Goal: Book appointment/travel/reservation

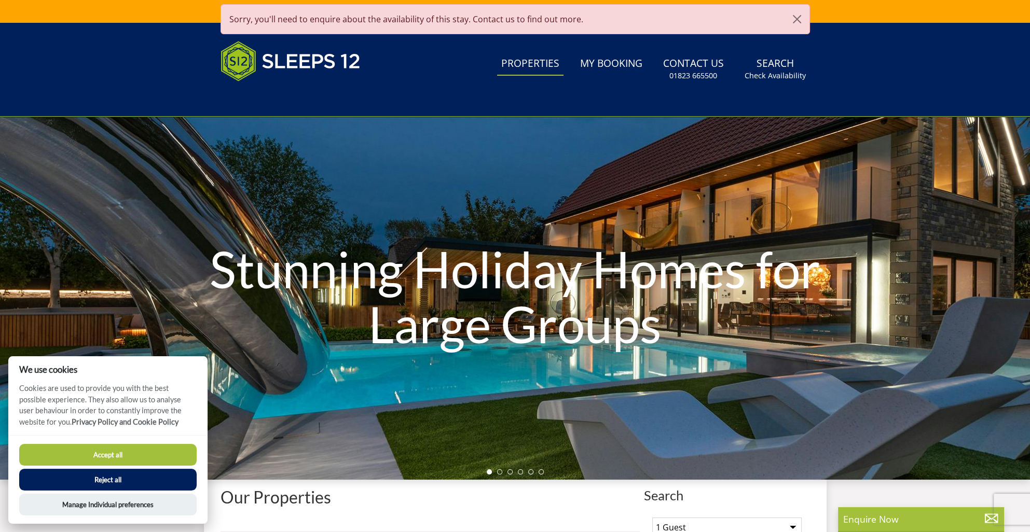
click at [141, 444] on button "Accept all" at bounding box center [107, 455] width 177 height 22
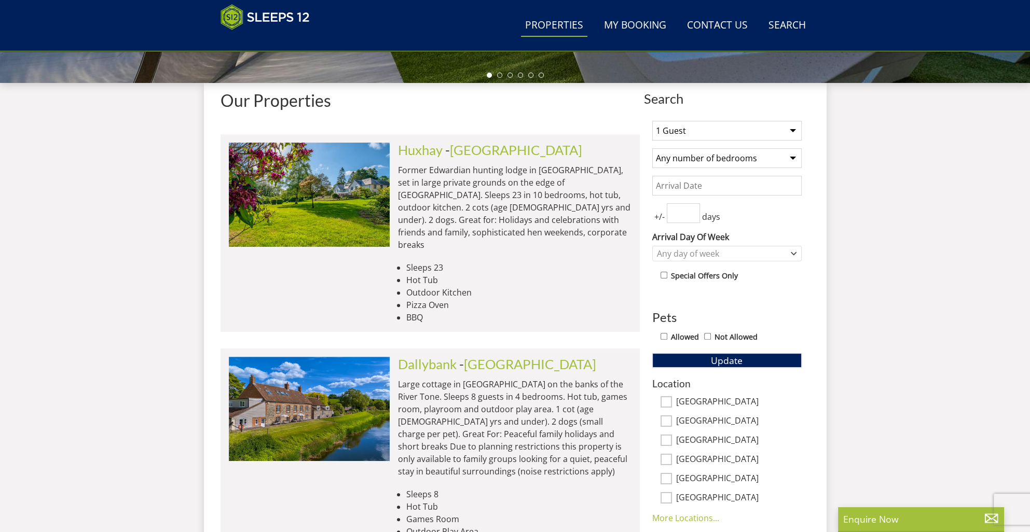
scroll to position [372, 0]
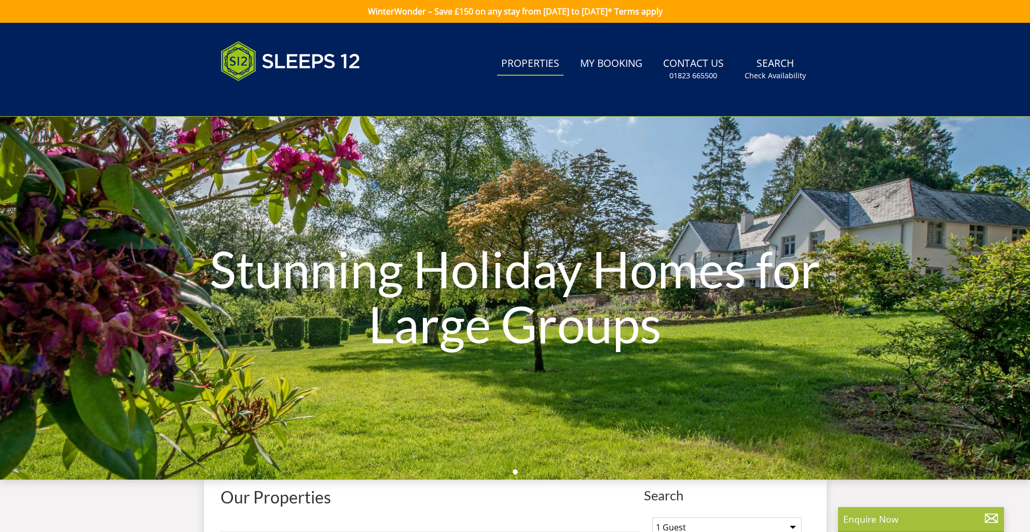
select select
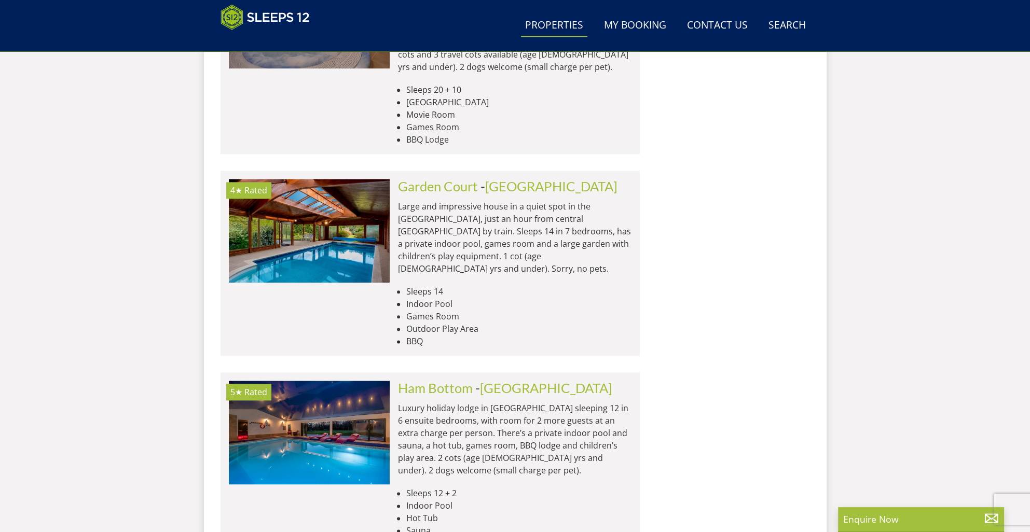
scroll to position [1608, 0]
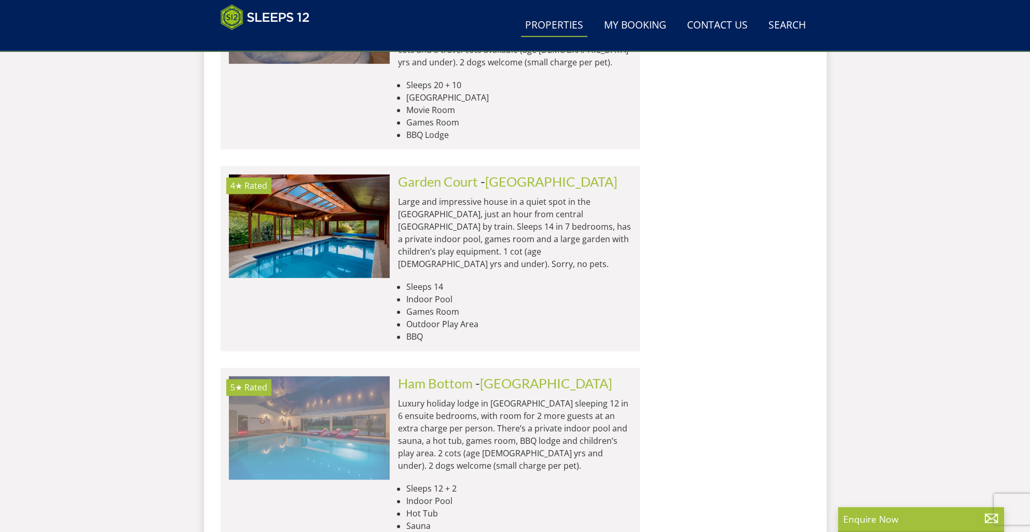
click at [306, 376] on img at bounding box center [309, 428] width 161 height 104
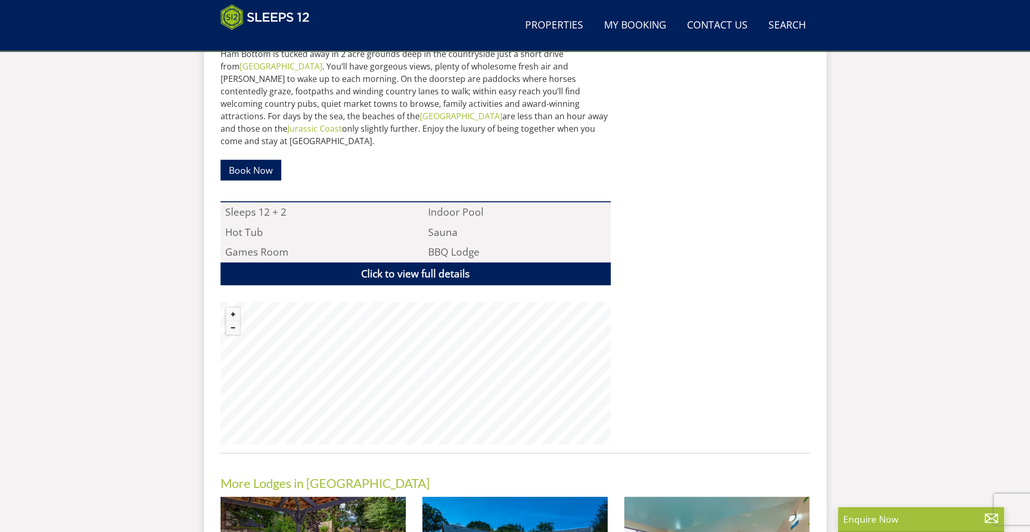
scroll to position [639, 0]
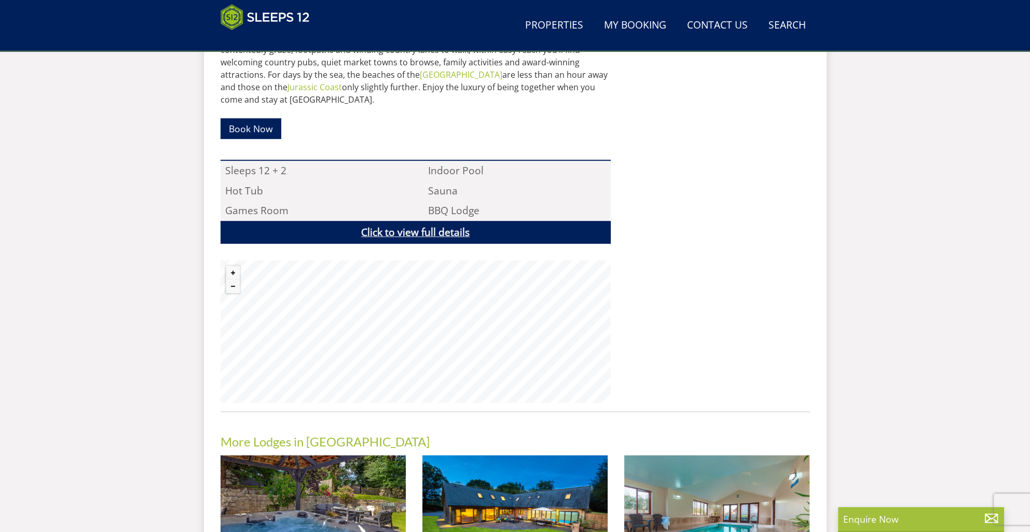
click at [409, 221] on link "Click to view full details" at bounding box center [415, 232] width 390 height 23
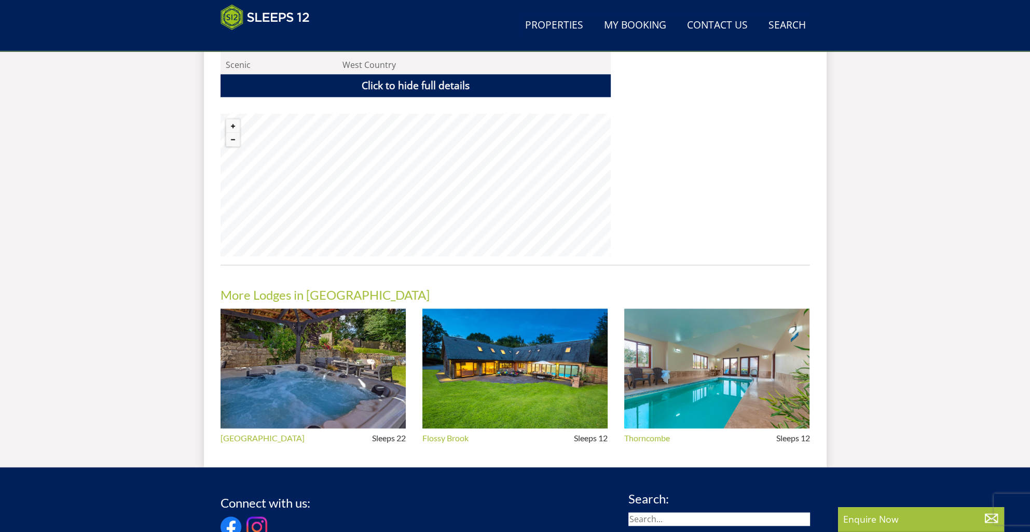
scroll to position [1572, 0]
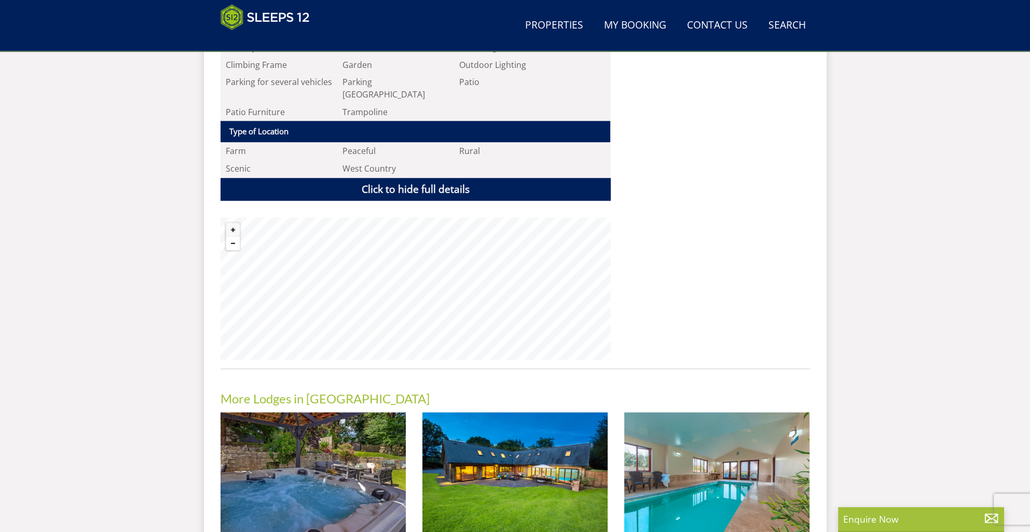
click at [232, 237] on button "Zoom out" at bounding box center [232, 243] width 13 height 13
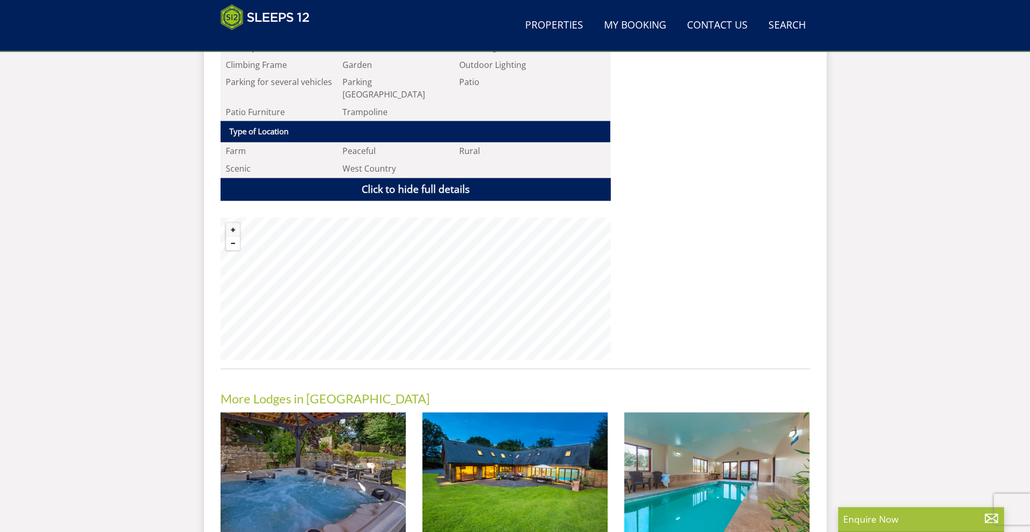
click at [232, 237] on button "Zoom out" at bounding box center [232, 243] width 13 height 13
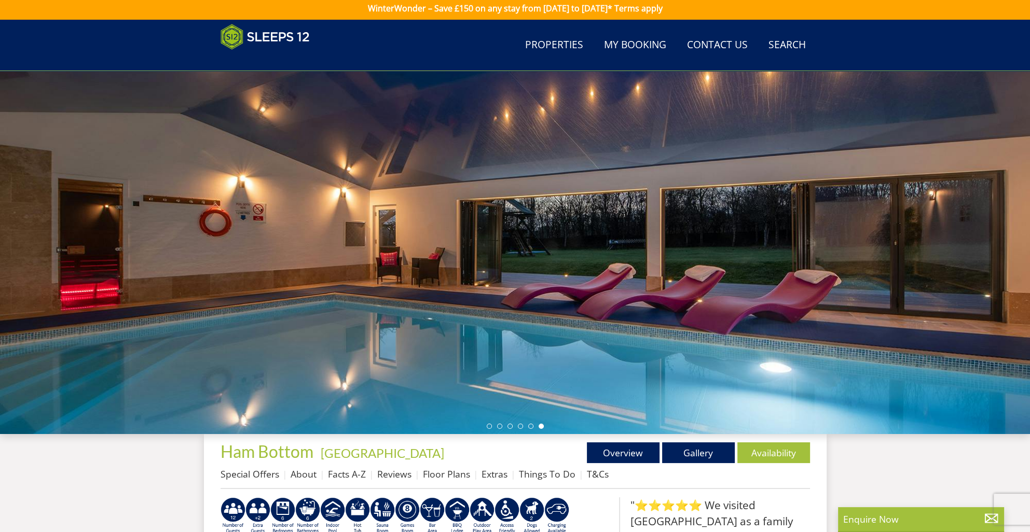
scroll to position [0, 0]
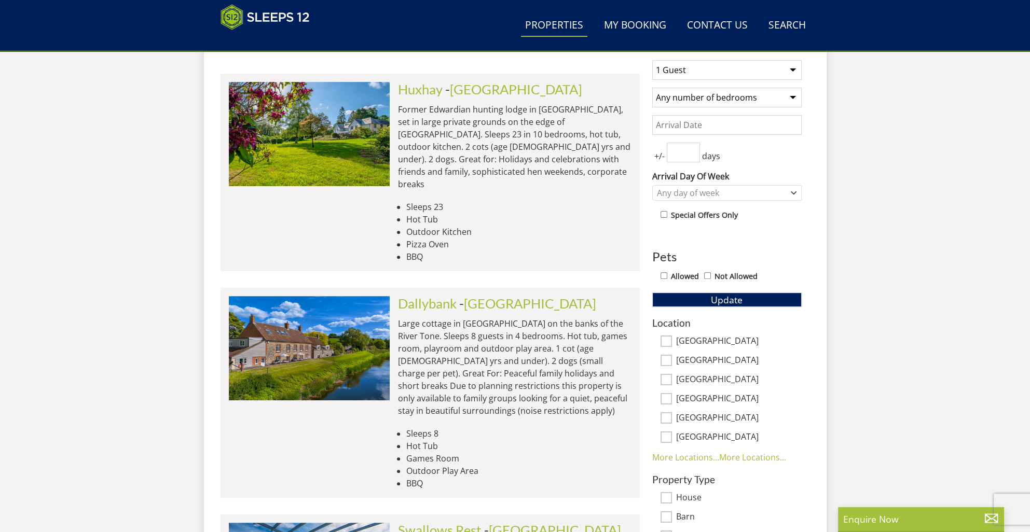
scroll to position [519, 0]
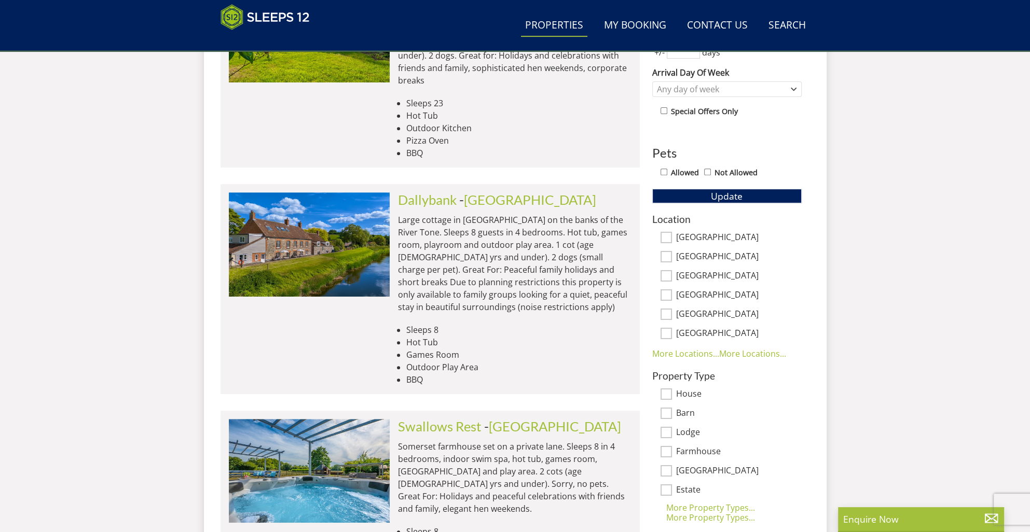
click at [664, 271] on input "[GEOGRAPHIC_DATA]" at bounding box center [665, 275] width 11 height 11
checkbox input "true"
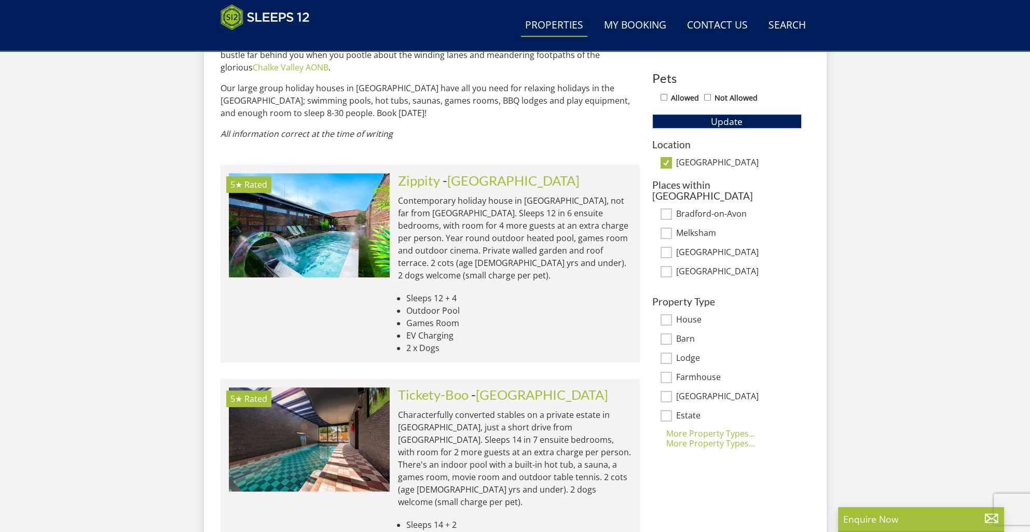
scroll to position [530, 0]
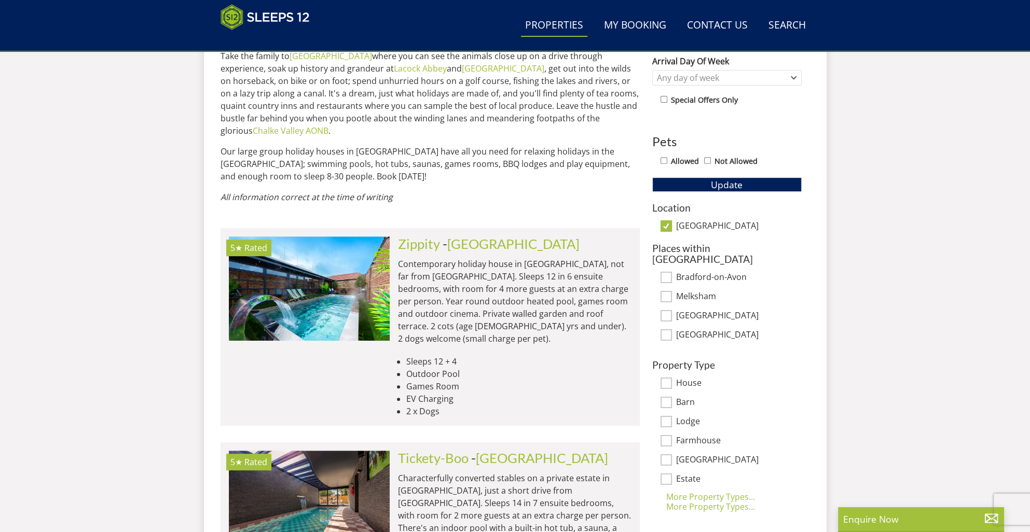
click at [668, 220] on input "[GEOGRAPHIC_DATA]" at bounding box center [665, 225] width 11 height 11
checkbox input "false"
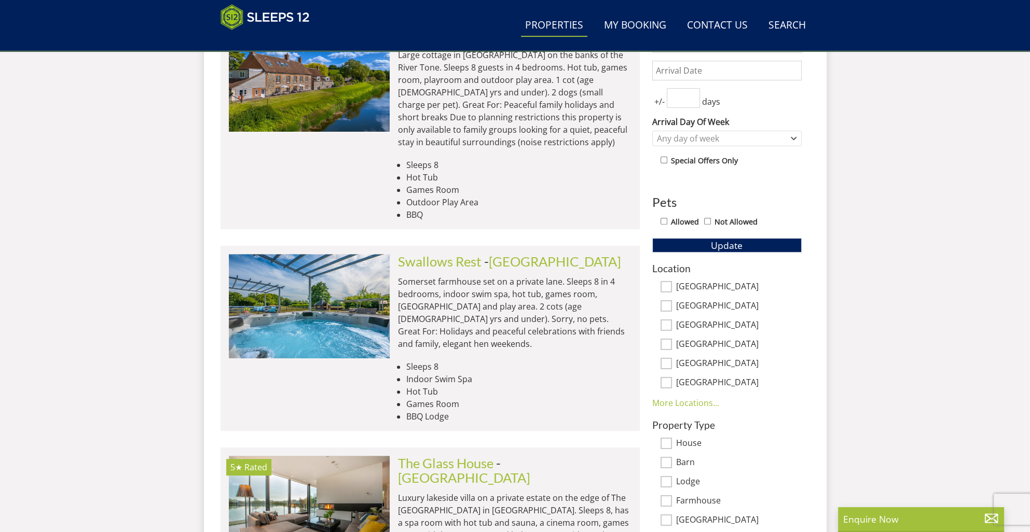
scroll to position [478, 0]
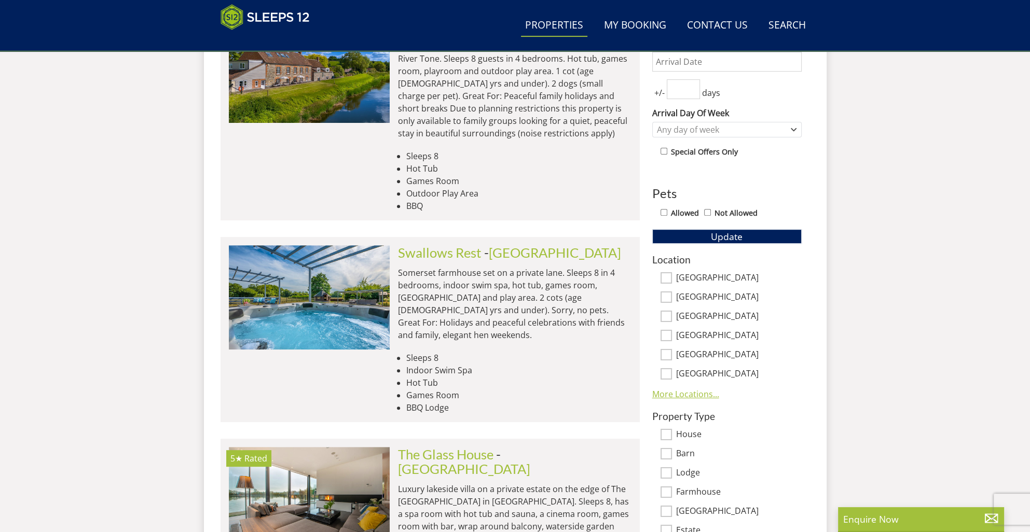
click at [686, 391] on link "More Locations..." at bounding box center [685, 394] width 67 height 11
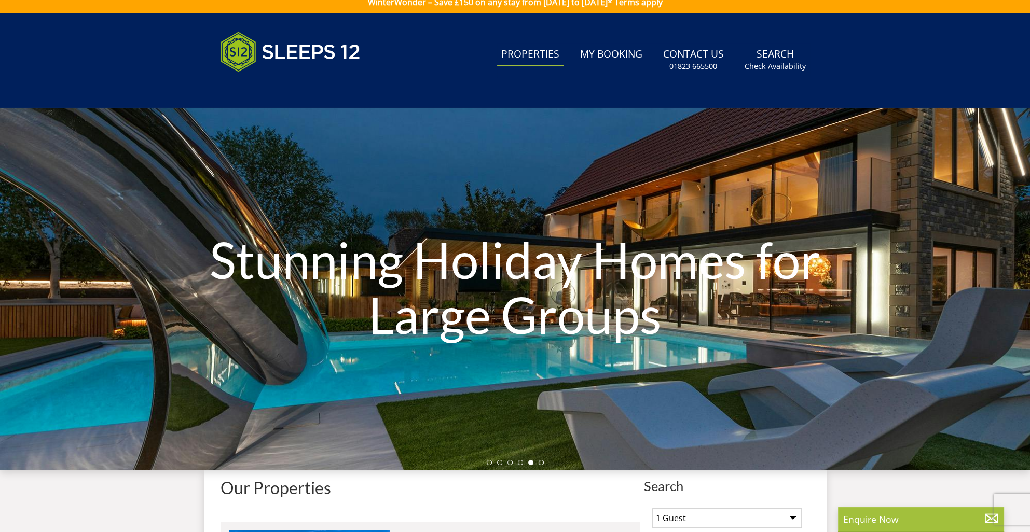
scroll to position [0, 0]
